Goal: Check status

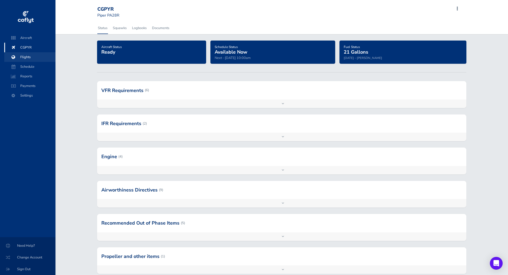
click at [16, 56] on span at bounding box center [14, 57] width 10 height 10
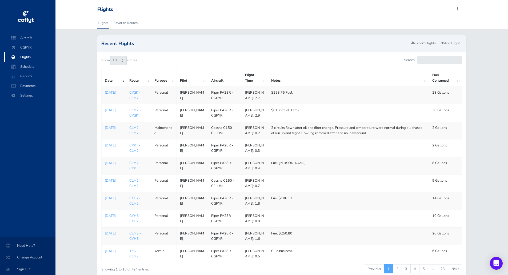
click at [109, 92] on p "[DATE]" at bounding box center [114, 92] width 18 height 5
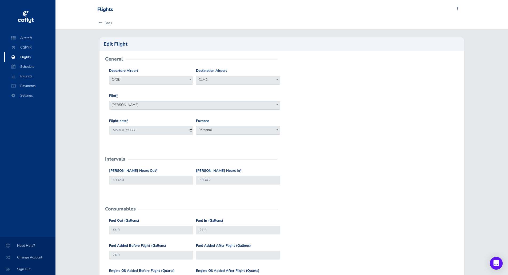
click at [26, 56] on span "Flights" at bounding box center [30, 57] width 41 height 10
